Goal: Information Seeking & Learning: Check status

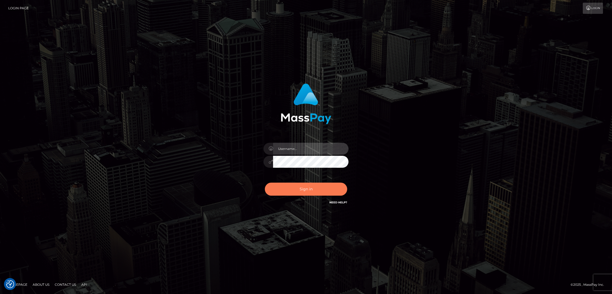
type input "[DOMAIN_NAME]"
click at [305, 187] on button "Sign in" at bounding box center [306, 189] width 82 height 13
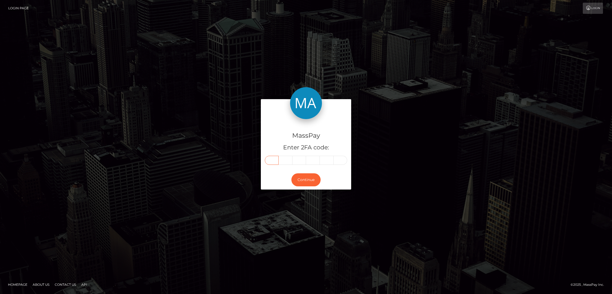
click at [272, 160] on input "text" at bounding box center [272, 160] width 14 height 9
paste input "0"
type input "0"
type input "2"
type input "1"
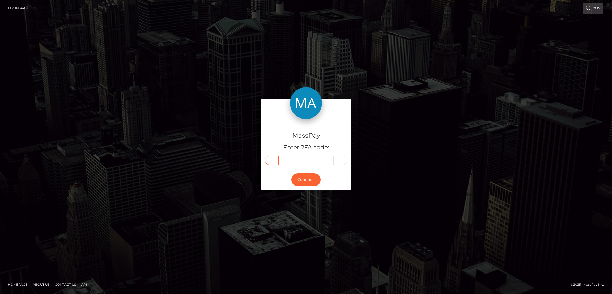
type input "8"
type input "3"
type input "1"
click at [307, 182] on button "Continue" at bounding box center [306, 179] width 29 height 13
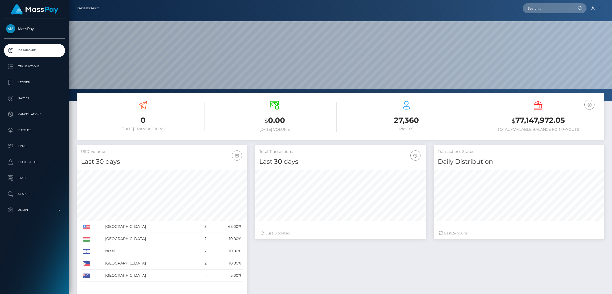
scroll to position [158, 170]
click at [542, 7] on input "text" at bounding box center [548, 8] width 50 height 10
paste input "tranthinguyet05031993na@gmail.com"
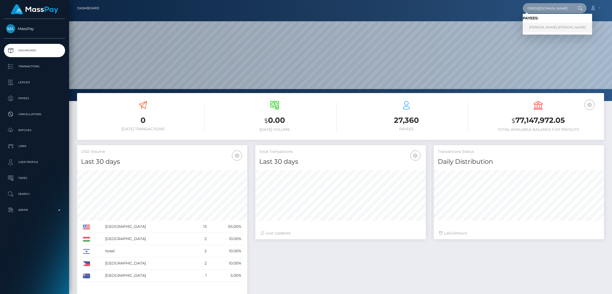
type input "tranthinguyet05031993na@gmail.com"
click at [541, 27] on link "Nguyet Thi Tran" at bounding box center [557, 28] width 69 height 10
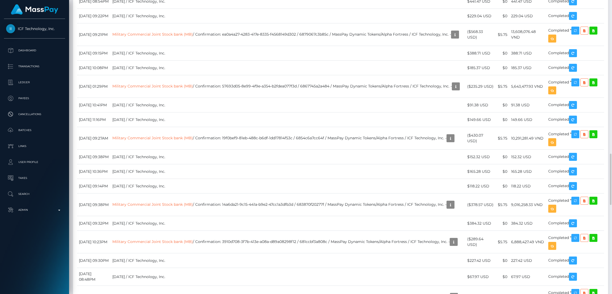
scroll to position [64, 170]
click at [567, 64] on div "Force status update" at bounding box center [568, 63] width 39 height 10
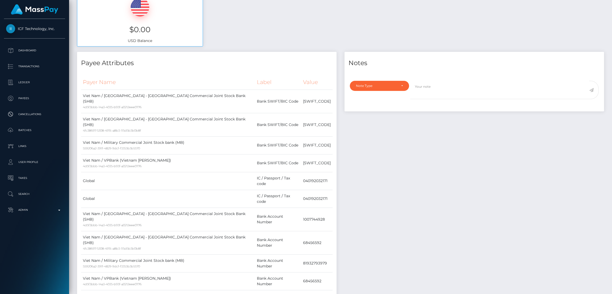
scroll to position [0, 0]
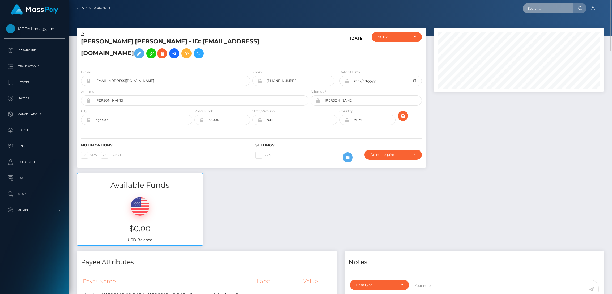
click at [540, 8] on input "text" at bounding box center [548, 8] width 50 height 10
paste input "autocat1@gmail.com"
type input "autocat1@gmail.com"
click at [538, 28] on link "HORATIO BANCROFT WILLIAMS" at bounding box center [544, 28] width 43 height 10
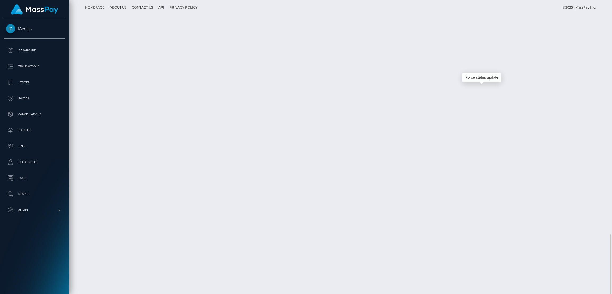
scroll to position [64, 170]
click at [478, 80] on div "Force status update" at bounding box center [482, 78] width 39 height 10
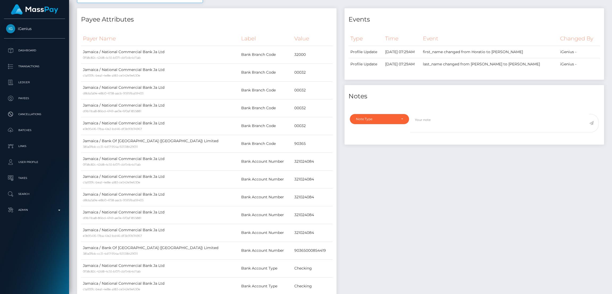
scroll to position [0, 0]
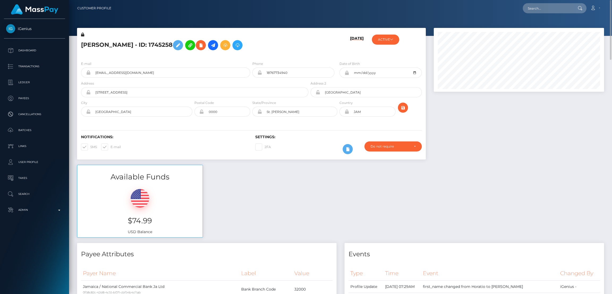
click at [107, 42] on h5 "HORATIO BANCROFT WILLIAMS - ID: 1745258" at bounding box center [193, 44] width 225 height 15
copy h5 "HORATIO BANCROFT WILLIAMS - ID: 1745258"
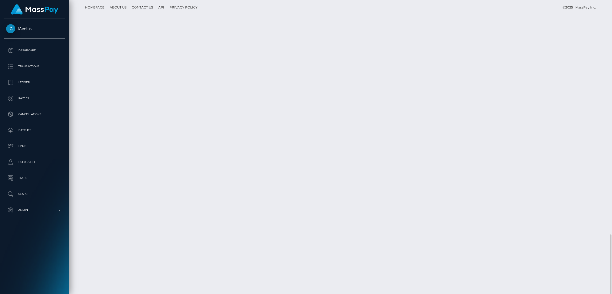
scroll to position [1112, 0]
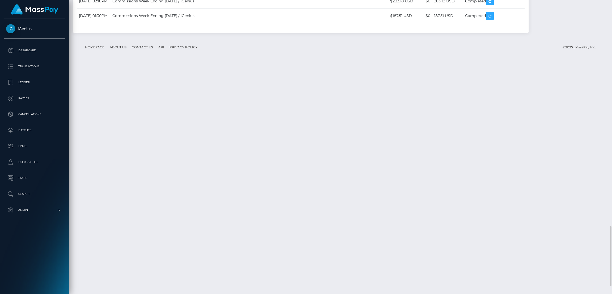
drag, startPoint x: 79, startPoint y: 128, endPoint x: 476, endPoint y: 125, distance: 397.4
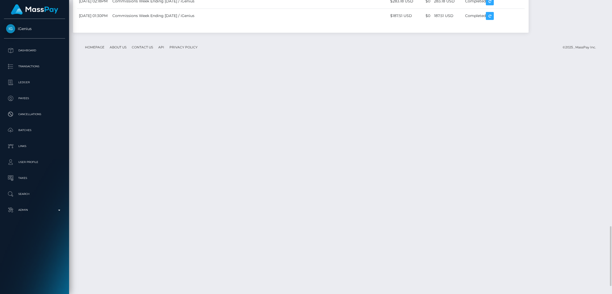
copy tr "August 15, 2025 07:50AM Bank Of Nova Scotia (Jamaica) Limited / Confirmation: 1…"
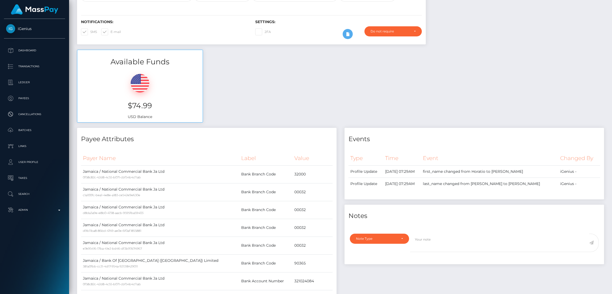
scroll to position [0, 0]
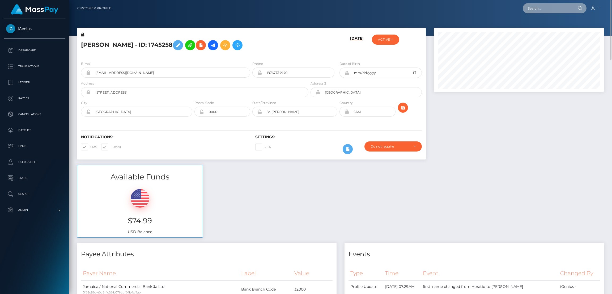
click at [534, 6] on input "text" at bounding box center [548, 8] width 50 height 10
paste input "ysa2kk@gmail.com"
type input "ysa2kk@gmail.com"
click at [537, 26] on link "YUSUF SEYHAN ALTINOK" at bounding box center [544, 28] width 43 height 10
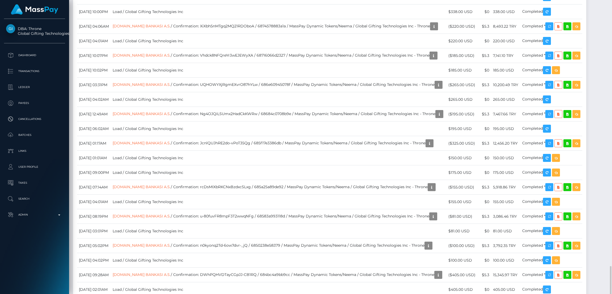
scroll to position [1475, 0]
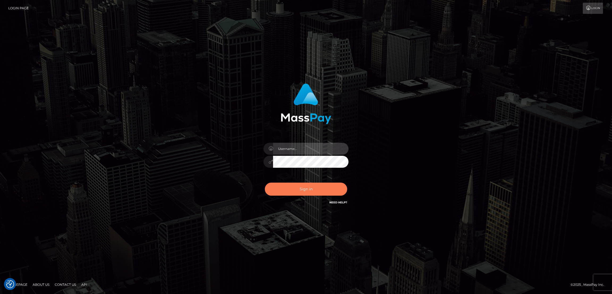
type input "[DOMAIN_NAME]"
click at [311, 191] on button "Sign in" at bounding box center [306, 189] width 82 height 13
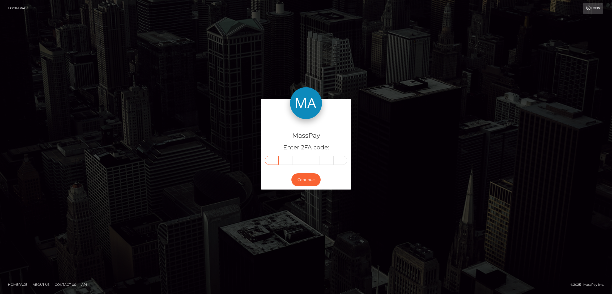
click at [267, 163] on input "text" at bounding box center [272, 160] width 14 height 9
paste input "2"
type input "2"
type input "9"
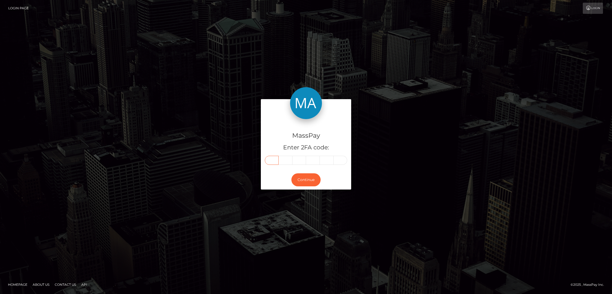
type input "5"
type input "7"
click at [306, 180] on button "Continue" at bounding box center [306, 179] width 29 height 13
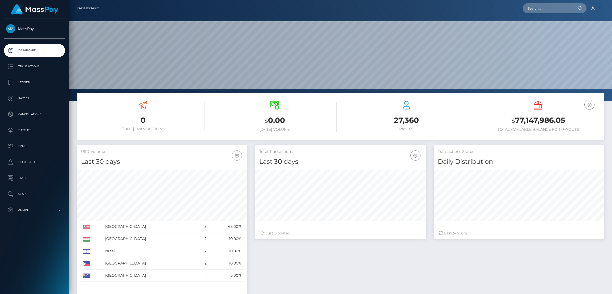
scroll to position [94, 170]
drag, startPoint x: 538, startPoint y: 9, endPoint x: 535, endPoint y: 9, distance: 3.5
click at [538, 8] on input "text" at bounding box center [548, 8] width 50 height 10
click at [525, 14] on div "Loading... Loading... Account Edit Profile Logout" at bounding box center [354, 8] width 500 height 11
click at [533, 10] on input "text" at bounding box center [548, 8] width 50 height 10
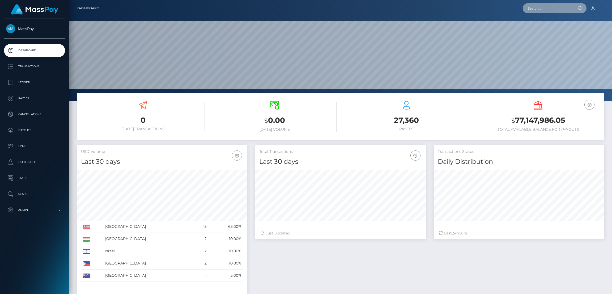
paste input "ysa2kk@gmail.com"
type input "ysa2kk@gmail.com"
click at [539, 27] on link "YUSUF SEYHAN ALTINOK" at bounding box center [544, 28] width 43 height 10
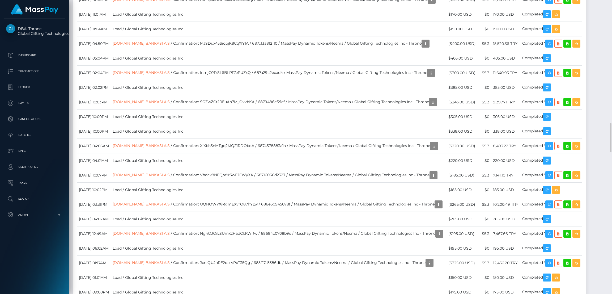
scroll to position [1475, 0]
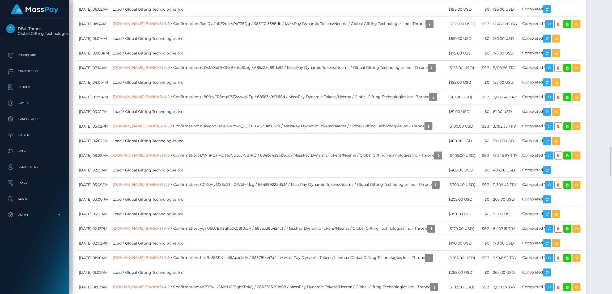
drag, startPoint x: 79, startPoint y: 94, endPoint x: 534, endPoint y: 96, distance: 454.8
copy tr "August 15, 2025 02:57PM T.IS BANKASI A.S. / Confirmation: Jcv7H-XWS4a6AH5CKU-9W…"
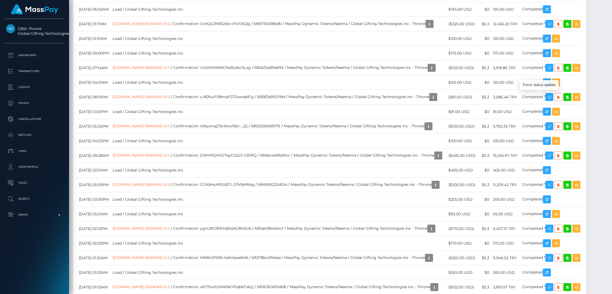
click at [539, 85] on div "Force status update" at bounding box center [539, 85] width 39 height 10
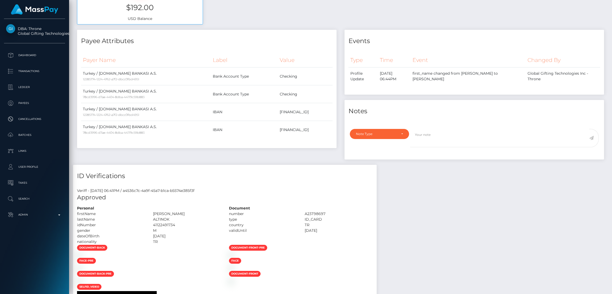
scroll to position [0, 0]
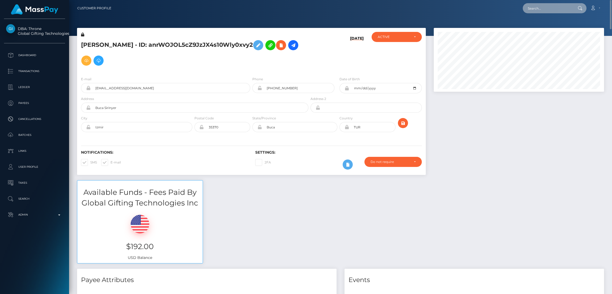
click at [535, 8] on input "text" at bounding box center [548, 8] width 50 height 10
paste input "kayleehayse@myyahoo.com"
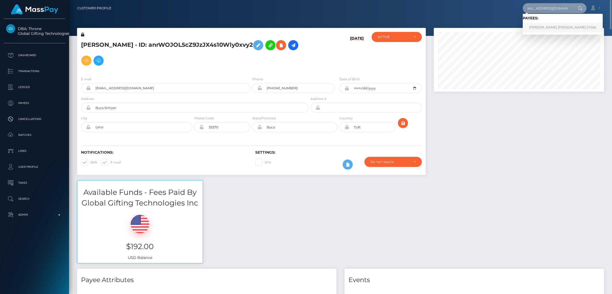
type input "kayleehayse@myyahoo.com"
click at [538, 26] on link "Dawn Amber Childs" at bounding box center [563, 28] width 80 height 10
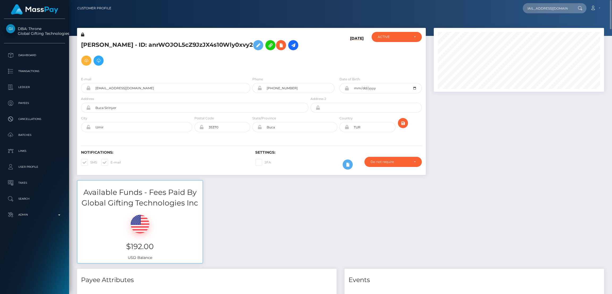
scroll to position [0, 0]
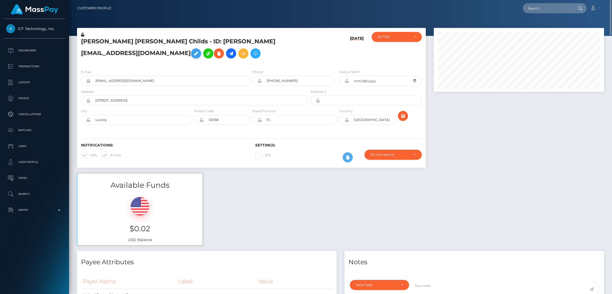
click at [199, 50] on icon at bounding box center [196, 53] width 6 height 7
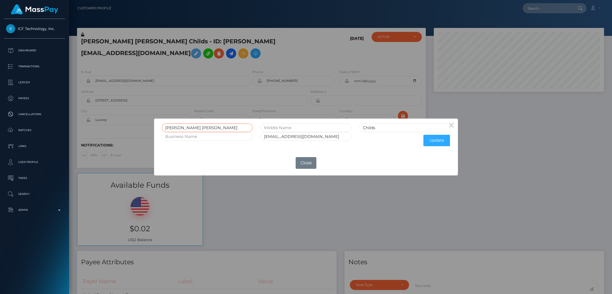
click at [183, 127] on input "Dawn Amber" at bounding box center [207, 127] width 91 height 9
